Goal: Information Seeking & Learning: Learn about a topic

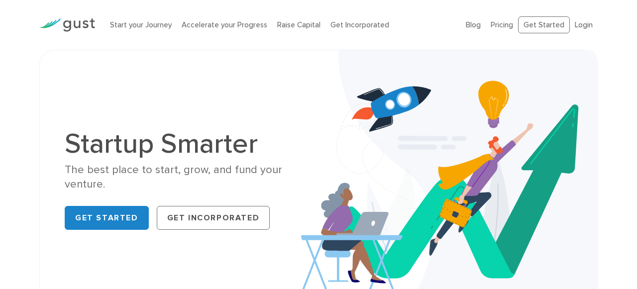
click at [244, 148] on h1 "Startup Smarter" at bounding box center [188, 144] width 246 height 28
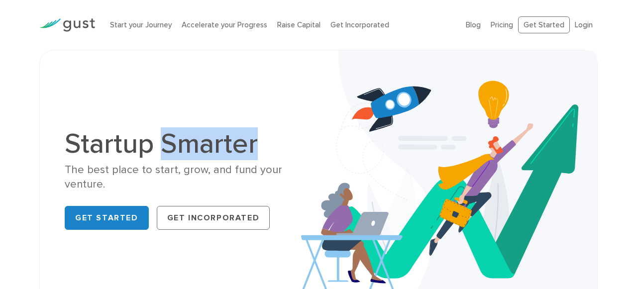
click at [244, 148] on h1 "Startup Smarter" at bounding box center [188, 144] width 246 height 28
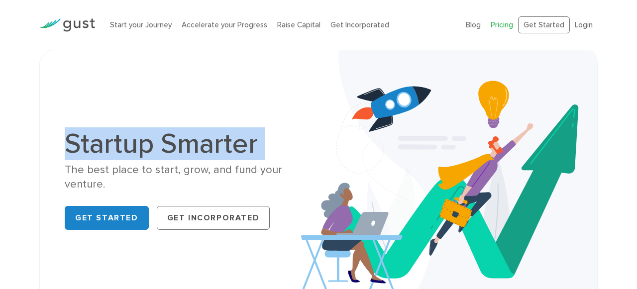
click at [508, 22] on link "Pricing" at bounding box center [502, 24] width 22 height 9
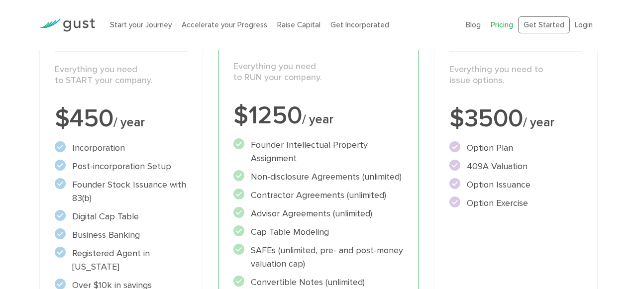
scroll to position [182, 0]
